Goal: Information Seeking & Learning: Learn about a topic

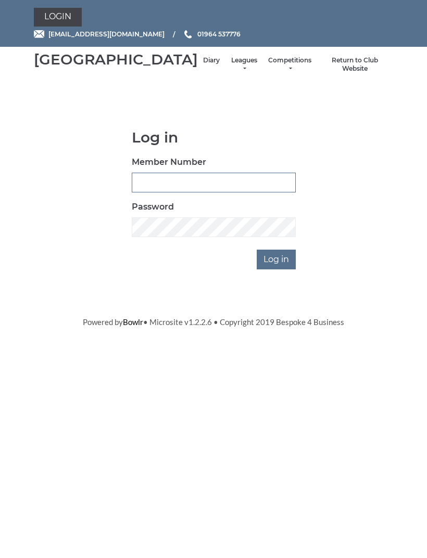
type input "0091"
click at [277, 270] on input "Log in" at bounding box center [276, 260] width 39 height 20
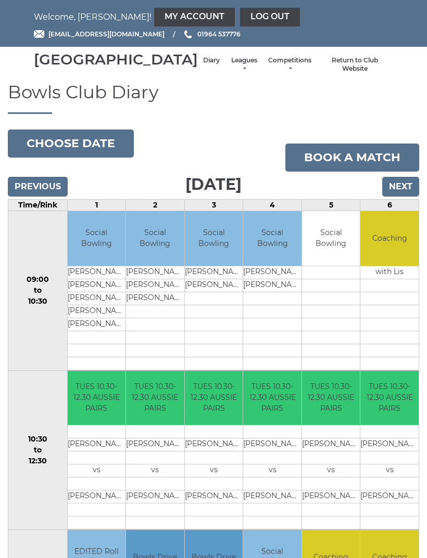
click at [109, 158] on button "Choose date" at bounding box center [71, 144] width 126 height 28
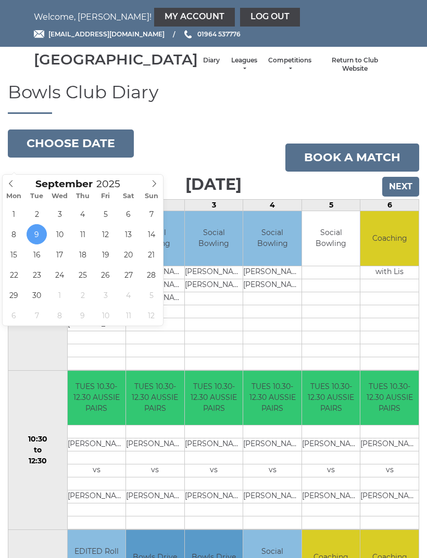
click at [230, 73] on link "Leagues" at bounding box center [244, 64] width 28 height 17
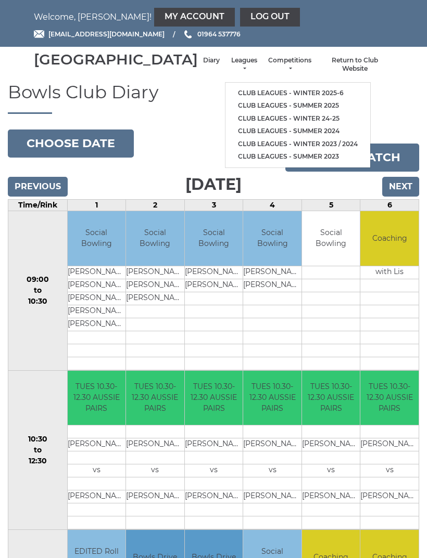
click at [281, 93] on link "Club leagues - Winter 2025-6" at bounding box center [297, 93] width 145 height 13
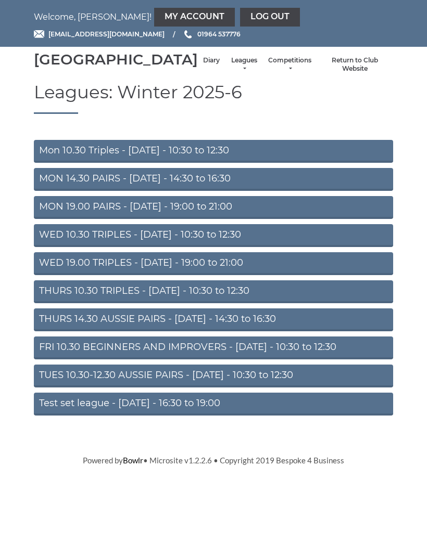
click at [222, 214] on link "MON 19.00 PAIRS - Monday - 19:00 to 21:00" at bounding box center [213, 207] width 359 height 23
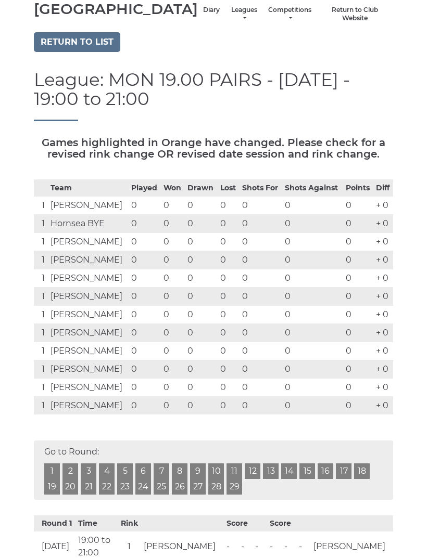
scroll to position [44, 0]
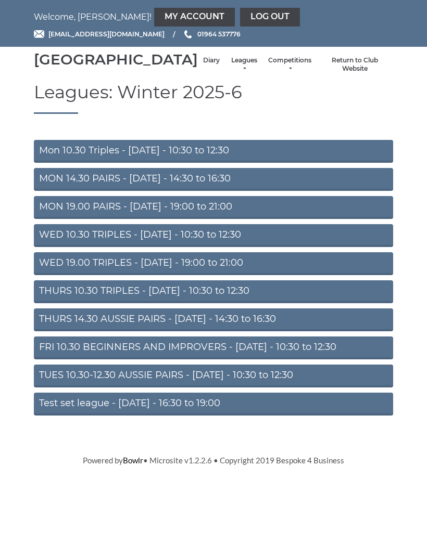
click at [234, 163] on link "Mon 10.30 Triples - Monday - 10:30 to 12:30" at bounding box center [213, 151] width 359 height 23
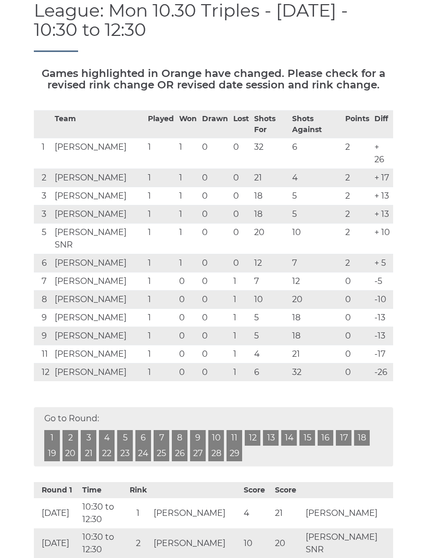
scroll to position [116, 0]
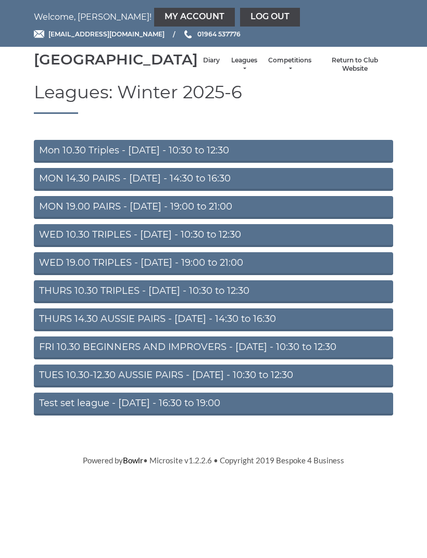
click at [77, 190] on link "MON 14.30 PAIRS - Monday - 14:30 to 16:30" at bounding box center [213, 179] width 359 height 23
click at [77, 162] on link "Mon 10.30 Triples - [DATE] - 10:30 to 12:30" at bounding box center [213, 151] width 359 height 23
click at [70, 191] on link "MON 14.30 PAIRS - [DATE] - 14:30 to 16:30" at bounding box center [213, 179] width 359 height 23
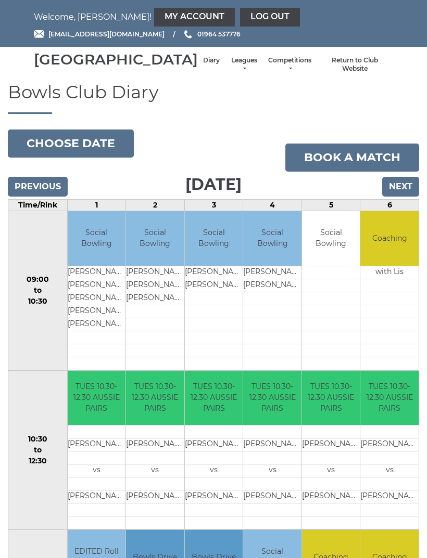
click at [230, 73] on link "Leagues" at bounding box center [244, 64] width 28 height 17
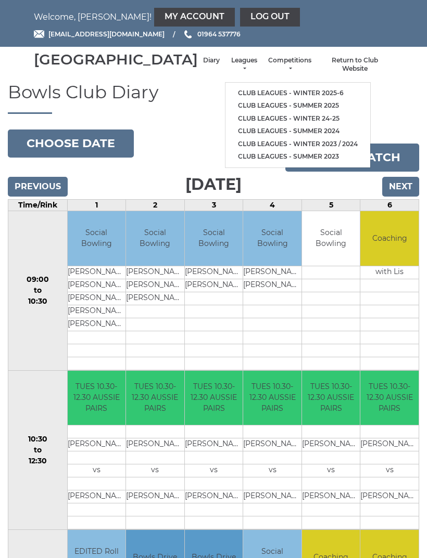
click at [289, 95] on link "Club leagues - Winter 2025-6" at bounding box center [297, 93] width 145 height 13
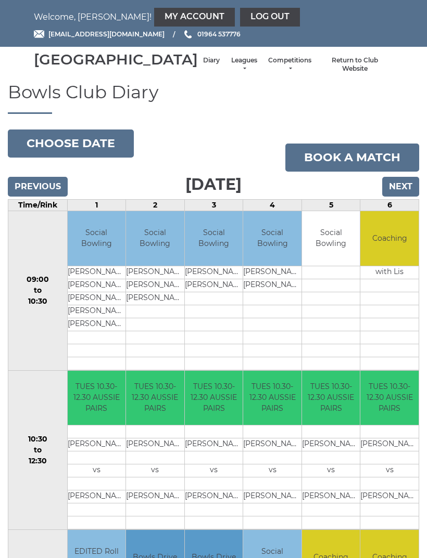
click at [103, 158] on button "Choose date" at bounding box center [71, 144] width 126 height 28
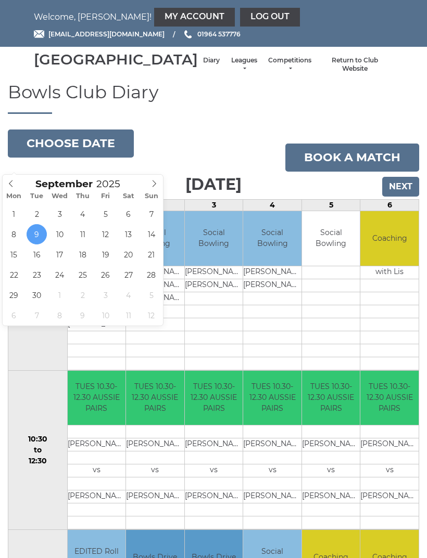
type input "2025-09-12"
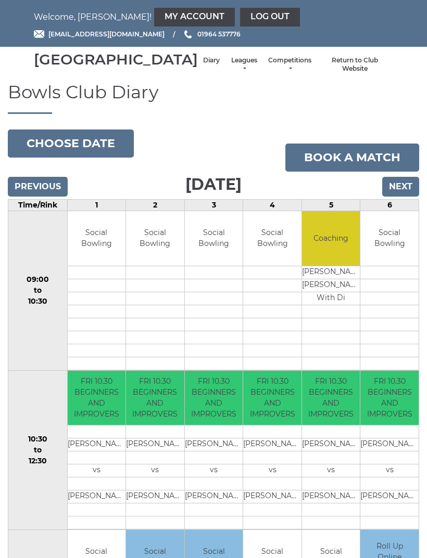
click at [240, 17] on link "Log out" at bounding box center [270, 17] width 60 height 19
